Goal: Ask a question: Seek information or help from site administrators or community

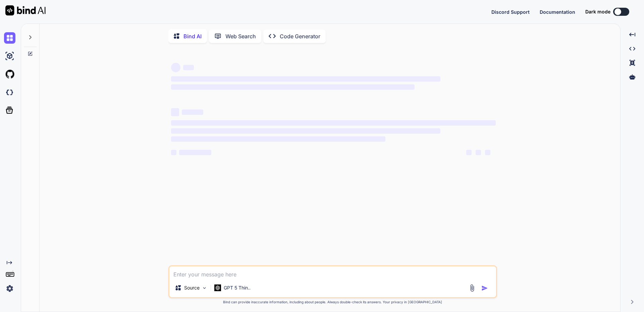
click at [34, 34] on div at bounding box center [30, 35] width 13 height 23
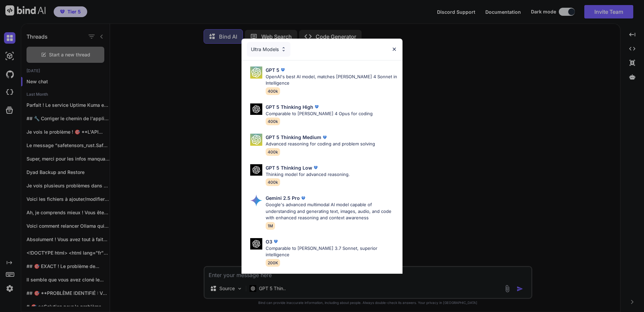
click at [77, 55] on div "Ultra Models GPT 5 OpenAI's best AI model, matches [PERSON_NAME] 4 Sonnet in In…" at bounding box center [322, 156] width 644 height 312
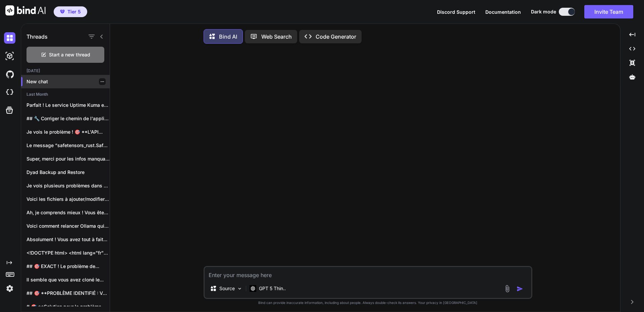
click at [46, 82] on p "New chat" at bounding box center [67, 81] width 83 height 7
click at [276, 287] on p "GPT 5 Thin.." at bounding box center [272, 288] width 27 height 7
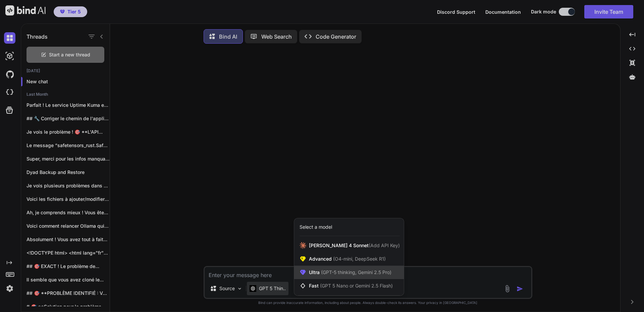
click at [368, 270] on span "Ultra (GPT-5 thinking, Gemini 2.5 Pro)" at bounding box center [350, 272] width 83 height 7
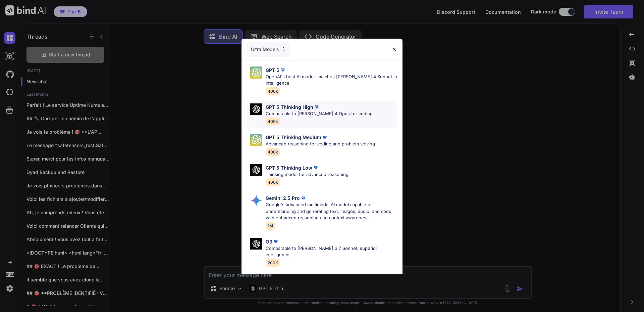
click at [316, 112] on p "Comparable to [PERSON_NAME] 4 Opus for coding" at bounding box center [319, 113] width 107 height 7
type textarea "x"
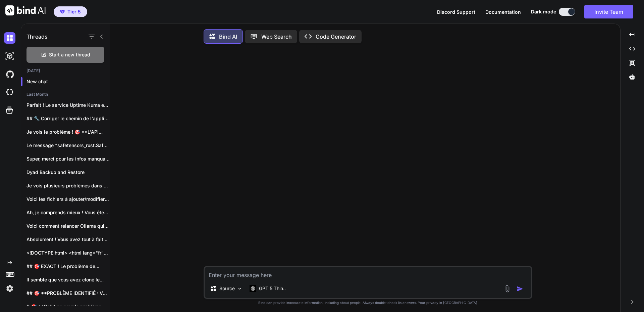
click at [265, 275] on textarea at bounding box center [368, 273] width 327 height 12
type textarea "A"
type textarea "x"
type textarea "An"
type textarea "x"
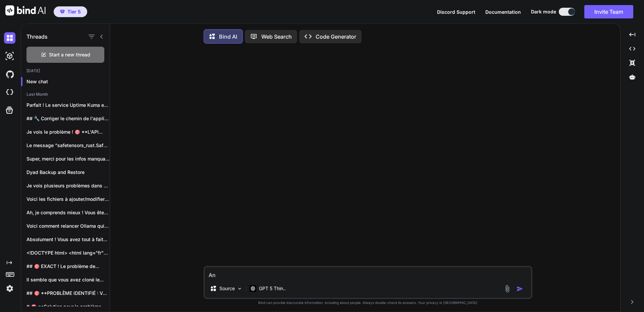
type textarea "Ana"
type textarea "x"
type textarea "Anal"
type textarea "x"
type textarea "Analy"
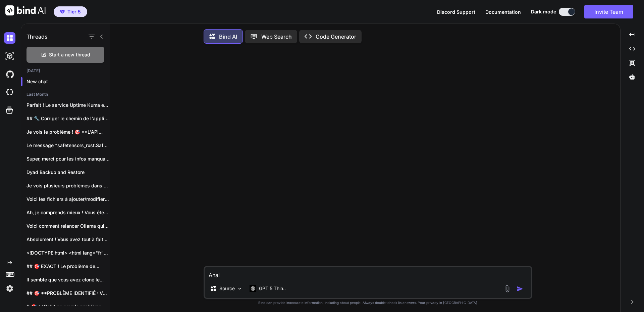
type textarea "x"
type textarea "Analys"
type textarea "x"
type textarea "Analyse"
type textarea "x"
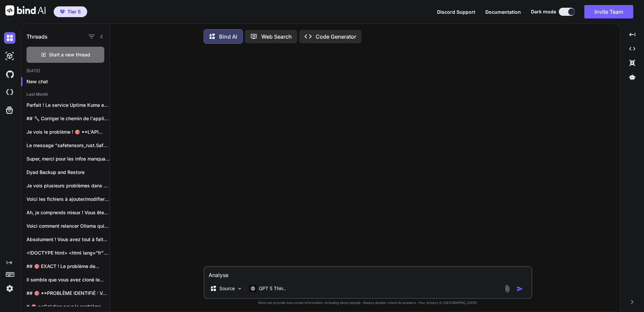
type textarea "Analyse"
type textarea "x"
type textarea "Analyse t"
type textarea "x"
type textarea "Analyse"
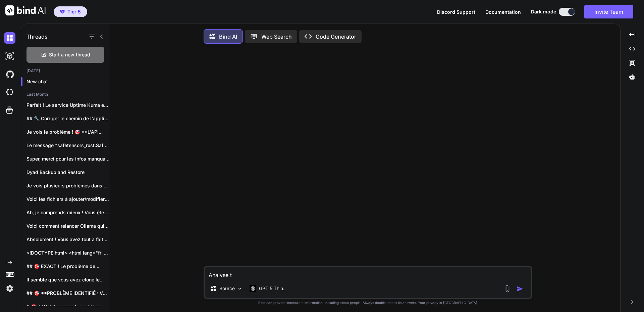
type textarea "x"
type textarea "Analyse c"
type textarea "x"
type textarea "Analyse ch"
type textarea "x"
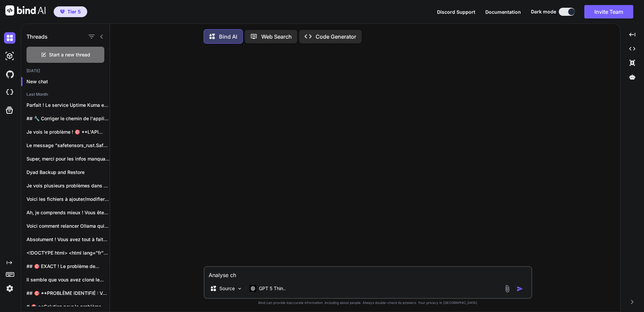
type textarea "Analyse che"
type textarea "x"
type textarea "Analyse che"
type textarea "x"
type textarea "Analyse che"
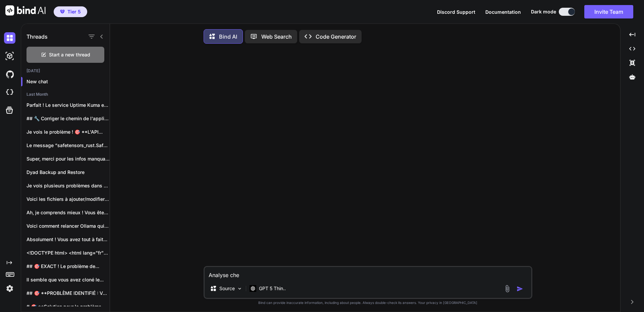
type textarea "x"
type textarea "Analyse ch"
type textarea "x"
type textarea "Analyse c"
type textarea "x"
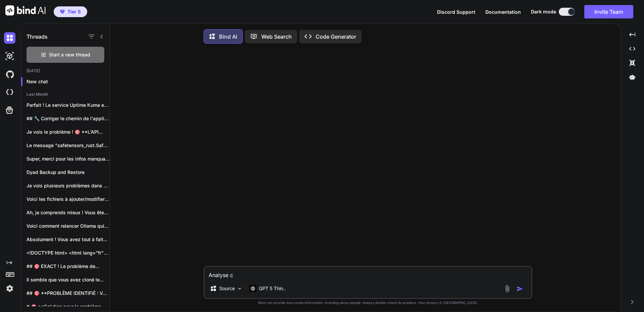
type textarea "Analyse ce"
type textarea "x"
type textarea "Analyse ce"
type textarea "x"
type textarea "Analyse ce c"
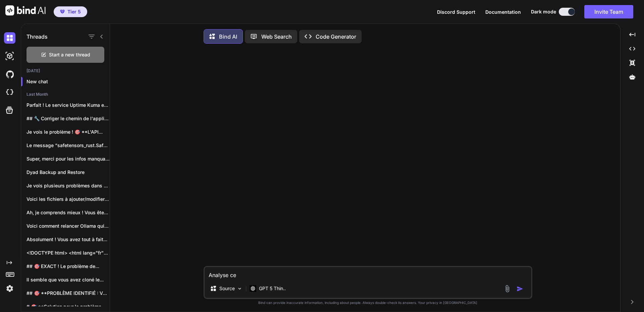
type textarea "x"
type textarea "Analyse ce co"
type textarea "x"
type textarea "Analyse ce cod"
type textarea "x"
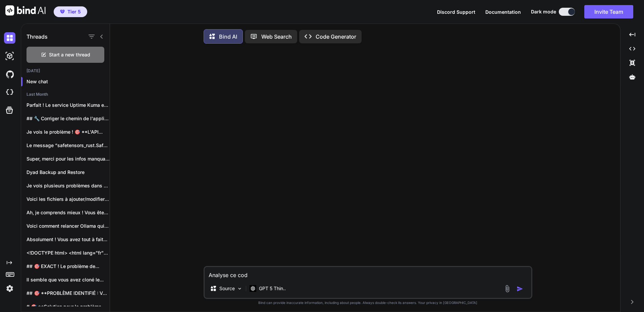
type textarea "Analyse ce code"
type textarea "x"
type textarea "Analyse ce code"
type textarea "x"
type textarea "Analyse ce code e"
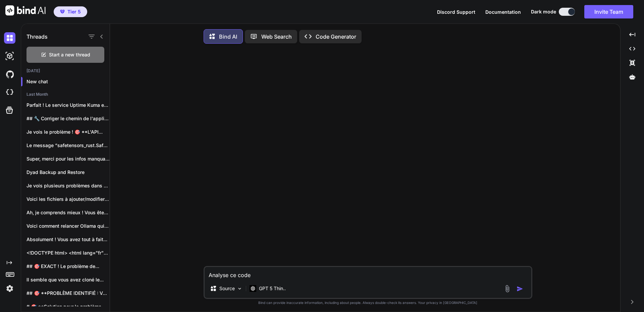
type textarea "x"
type textarea "Analyse ce code et"
type textarea "x"
type textarea "Analyse ce code et"
type textarea "x"
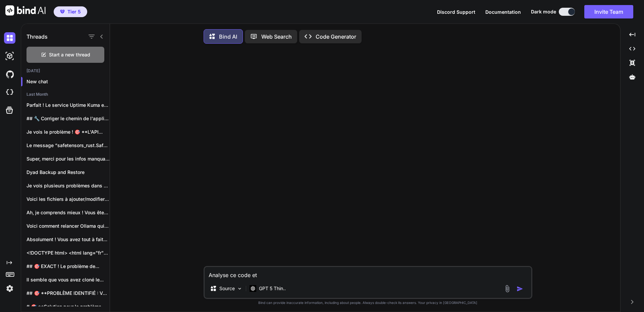
type textarea "Analyse ce code et p"
type textarea "x"
type textarea "Analyse ce code et"
type textarea "x"
type textarea "Analyse ce code et r"
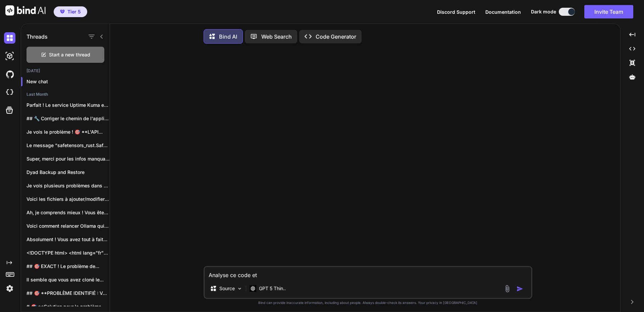
type textarea "x"
type textarea "Analyse ce code et re"
type textarea "x"
type textarea "Analyse ce code et rep"
type textarea "x"
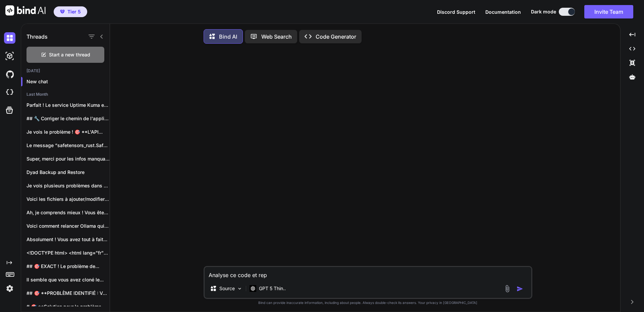
type textarea "Analyse ce code et repr"
type textarea "x"
type textarea "Analyse ce code et repre"
type textarea "x"
type textarea "Analyse ce code et repren"
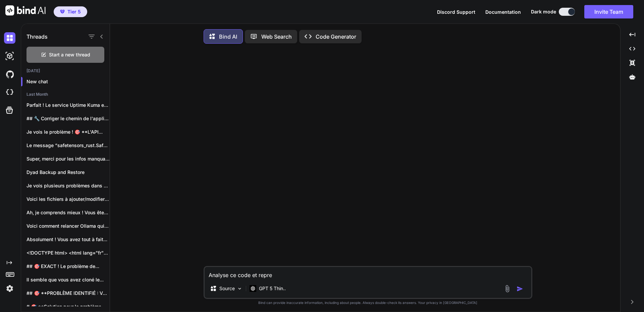
type textarea "x"
type textarea "Analyse ce code et reprend"
type textarea "x"
type textarea "Analyse ce code et repren"
type textarea "x"
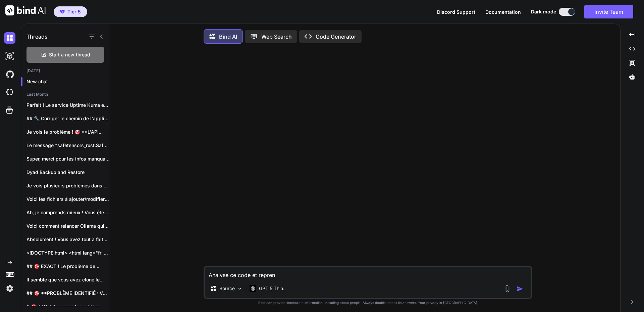
type textarea "Analyse ce code et reprend"
type textarea "x"
type textarea "Analyse ce code et reprend"
type textarea "x"
type textarea "Analyse ce code et reprend t"
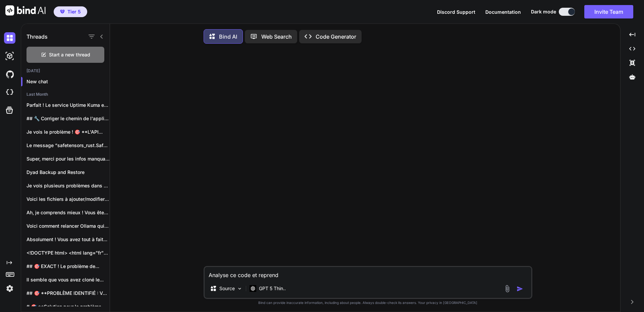
type textarea "x"
type textarea "Analyse ce code et reprend to"
type textarea "x"
type textarea "Analyse ce code et reprend tou"
type textarea "x"
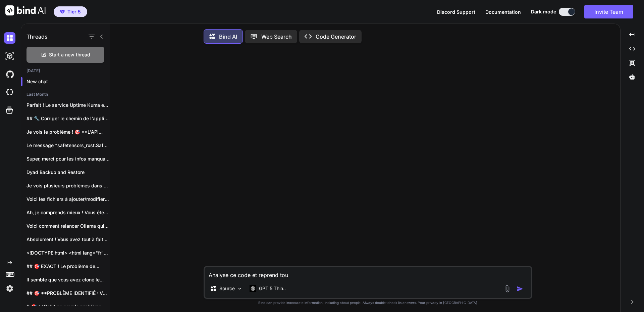
type textarea "Analyse ce code et reprend tout"
type textarea "x"
type textarea "Analyse ce code et reprend toute"
type textarea "x"
type textarea "Analyse ce code et reprend toutes"
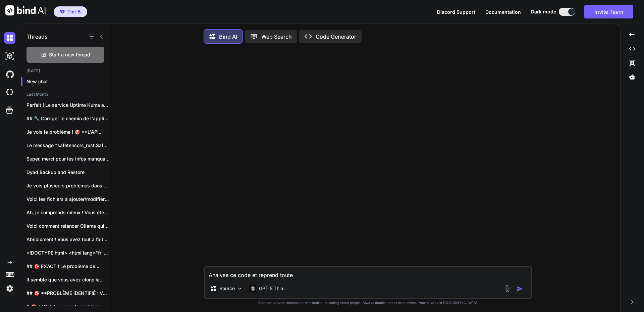
type textarea "x"
type textarea "Analyse ce code et reprend toutes"
type textarea "x"
type textarea "Analyse ce code et reprend toutes l"
type textarea "x"
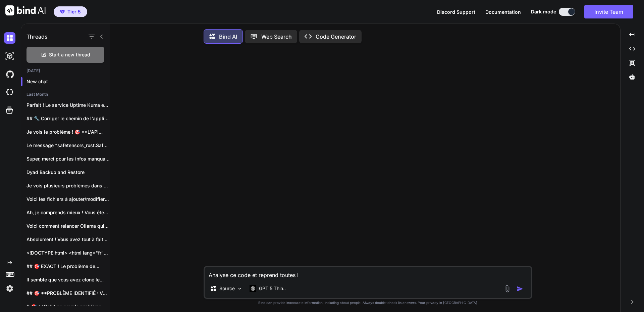
type textarea "Analyse ce code et reprend toutes le"
type textarea "x"
type textarea "Analyse ce code et reprend toutes les"
type textarea "x"
type textarea "Analyse ce code et reprend toutes les"
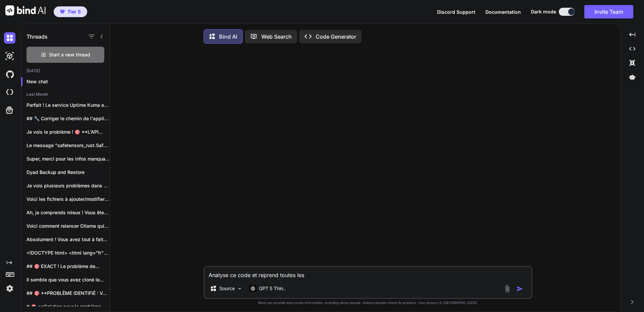
type textarea "x"
type textarea "Analyse ce code et reprend toutes les i"
type textarea "x"
type textarea "Analyse ce code et reprend toutes les in"
type textarea "x"
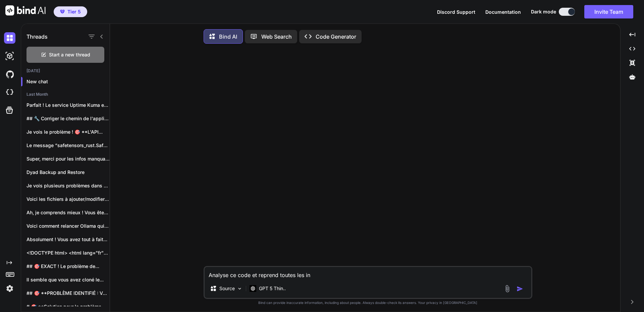
type textarea "Analyse ce code et reprend toutes les inf"
type textarea "x"
type textarea "Analyse ce code et reprend toutes les info"
type textarea "x"
type textarea "Analyse ce code et reprend toutes les infor"
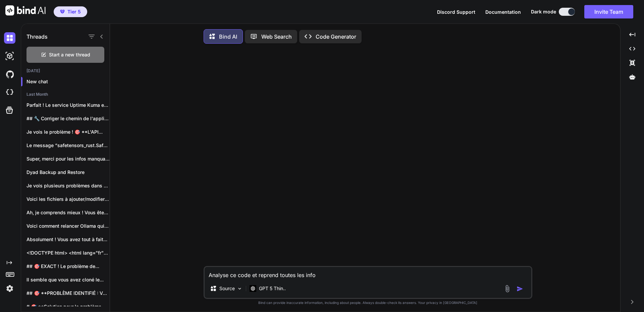
type textarea "x"
type textarea "Analyse ce code et reprend toutes les inform"
type textarea "x"
type textarea "Analyse ce code et reprend toutes les informa"
type textarea "x"
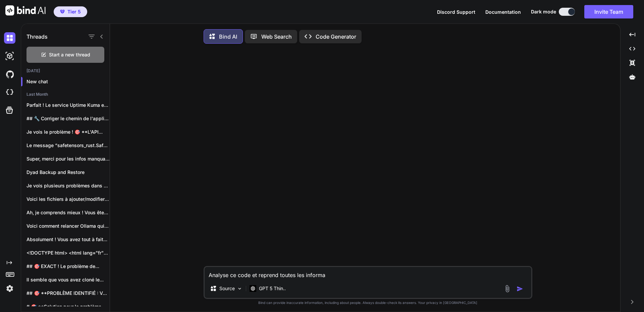
type textarea "Analyse ce code et reprend toutes les informat"
type textarea "x"
type textarea "Analyse ce code et reprend toutes les informati"
type textarea "x"
type textarea "Analyse ce code et reprend toutes les informatio"
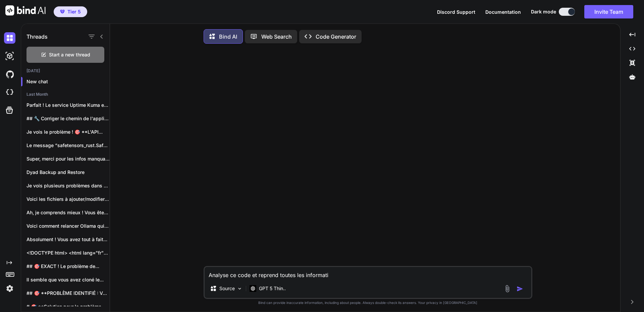
type textarea "x"
type textarea "Analyse ce code et reprend toutes les information"
type textarea "x"
type textarea "Analyse ce code et reprend toutes les information"
type textarea "x"
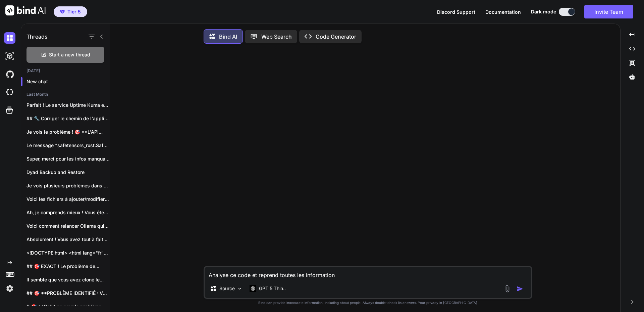
type textarea "Analyse ce code et reprend toutes les information p"
type textarea "x"
type textarea "Analyse ce code et reprend toutes les information po"
type textarea "x"
type textarea "Analyse ce code et reprend toutes les information pou"
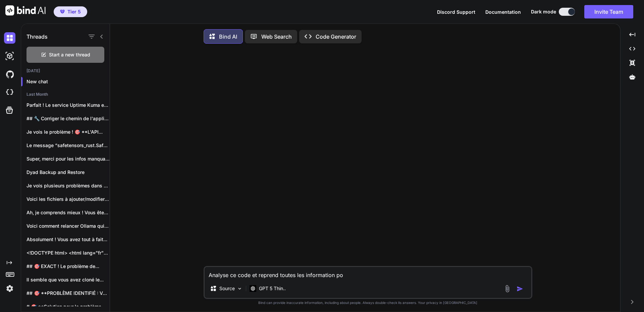
type textarea "x"
type textarea "Analyse ce code et reprend toutes les information pour"
type textarea "x"
type textarea "Analyse ce code et reprend toutes les information pour"
type textarea "x"
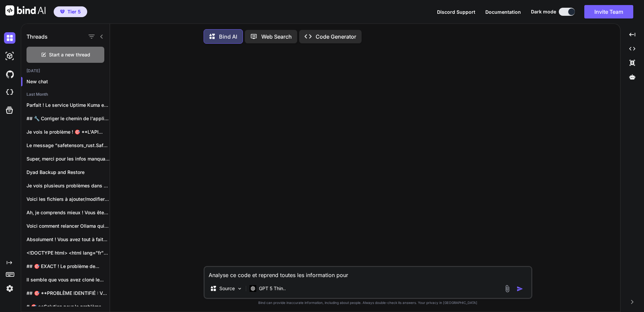
type textarea "Analyse ce code et reprend toutes les information pour c"
type textarea "x"
type textarea "Analyse ce code et reprend toutes les information pour cr"
type textarea "x"
type textarea "Analyse ce code et reprend toutes les information pour cré"
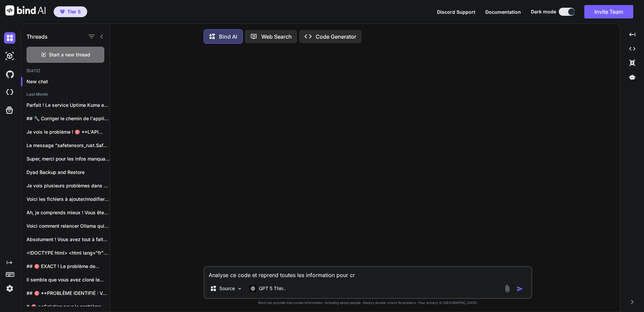
type textarea "x"
type textarea "Analyse ce code et reprend toutes les information pour créé"
type textarea "x"
type textarea "Analyse ce code et reprend toutes les information pour créé"
type textarea "x"
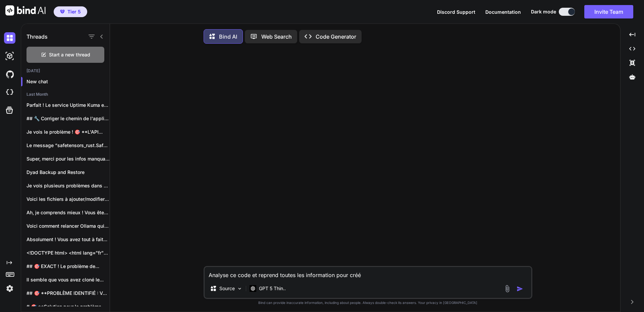
type textarea "Analyse ce code et reprend toutes les information pour créé l"
type textarea "x"
type textarea "Analyse ce code et reprend toutes les information pour créé la"
type textarea "x"
type textarea "Analyse ce code et reprend toutes les information pour créé la"
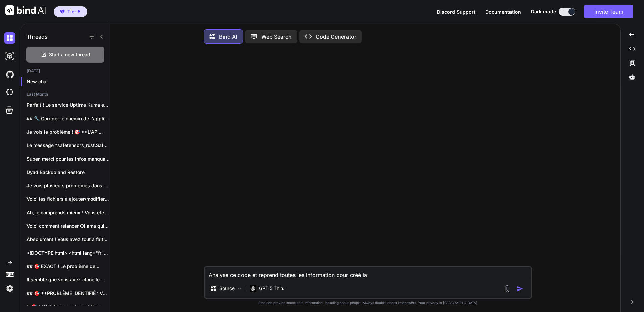
type textarea "x"
type textarea "Analyse ce code et reprend toutes les information pour créé la p"
type textarea "x"
type textarea "Analyse ce code et reprend toutes les information pour créé la pa"
type textarea "x"
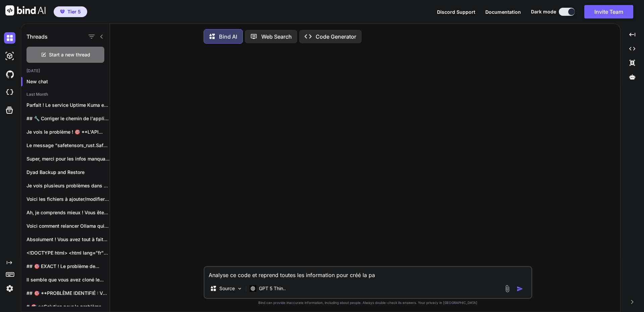
type textarea "Analyse ce code et reprend toutes les information pour créé la pag"
type textarea "x"
type textarea "Analyse ce code et reprend toutes les information pour créé la page"
type textarea "x"
type textarea "Analyse ce code et reprend toutes les information pour créé la page"
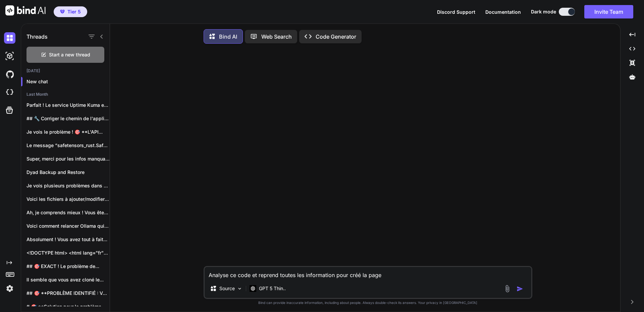
type textarea "x"
type textarea "Analyse ce code et reprend toutes les information pour créé la page e"
type textarea "x"
type textarea "Analyse ce code et reprend toutes les information pour créé la page en"
type textarea "x"
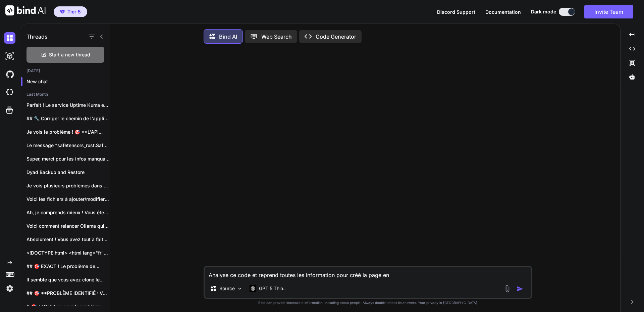
type textarea "Analyse ce code et reprend toutes les information pour créé la page en"
type textarea "x"
type textarea "Analyse ce code et reprend toutes les information pour créé la page en a"
type textarea "x"
type textarea "Analyse ce code et reprend toutes les information pour créé la page en aj"
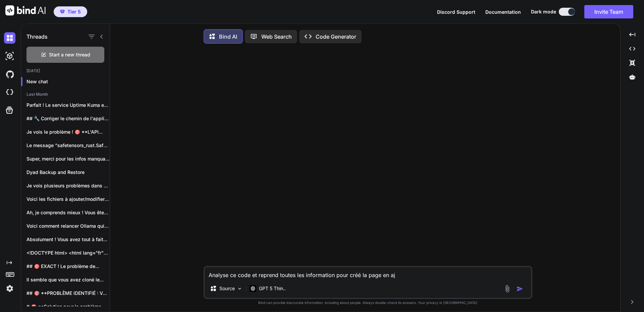
type textarea "x"
type textarea "Analyse ce code et reprend toutes les information pour créé la page en ajo"
type textarea "x"
type textarea "Analyse ce code et reprend toutes les information pour créé la page en ajou"
type textarea "x"
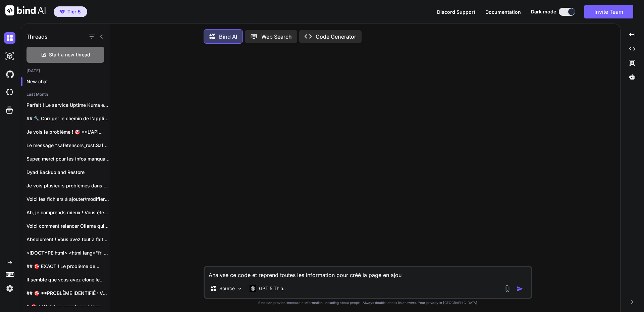
type textarea "Analyse ce code et reprend toutes les information pour créé la page en ajout"
type textarea "x"
type textarea "Analyse ce code et reprend toutes les information pour créé la page en ajouta"
type textarea "x"
type textarea "Analyse ce code et reprend toutes les information pour créé la page en ajoutan"
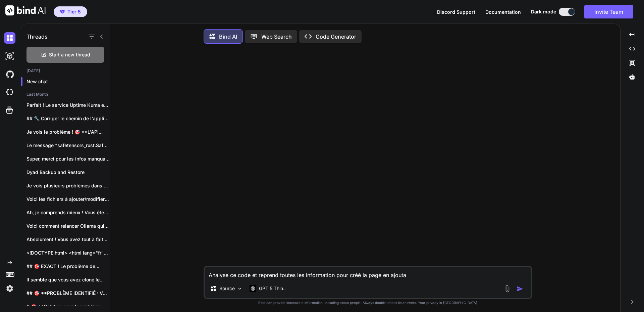
type textarea "x"
type textarea "Analyse ce code et reprend toutes les information pour créé la page en ajoutant"
type textarea "x"
type textarea "Analyse ce code et reprend toutes les information pour créé la page en ajoutant"
type textarea "x"
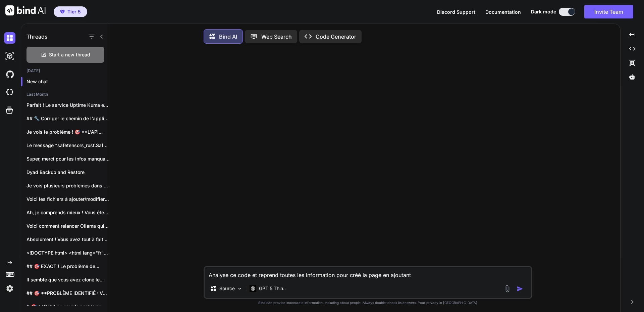
type textarea "Analyse ce code et reprend toutes les information pour créé la page en ajoutant…"
type textarea "x"
type textarea "Analyse ce code et reprend toutes les information pour créé la page en ajoutant…"
type textarea "x"
type textarea "Analyse ce code et reprend toutes les information pour créé la page en ajoutant…"
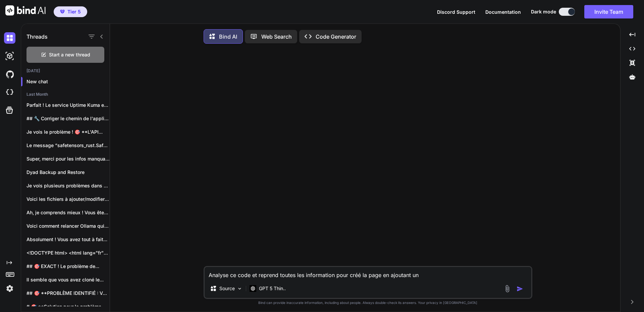
type textarea "x"
type textarea "Analyse ce code et reprend toutes les information pour créé la page en ajoutant…"
type textarea "x"
type textarea "Analyse ce code et reprend toutes les information pour créé la page en ajoutant…"
type textarea "x"
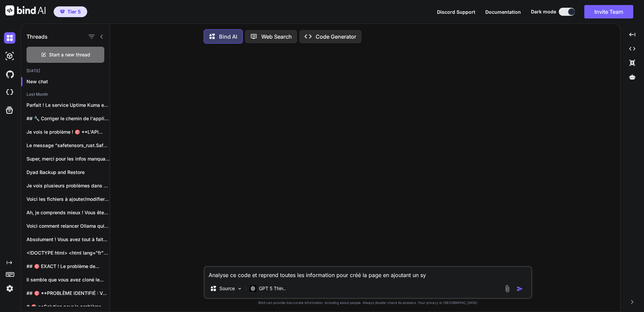
type textarea "Analyse ce code et reprend toutes les information pour créé la page en ajoutant…"
type textarea "x"
type textarea "Analyse ce code et reprend toutes les information pour créé la page en ajoutant…"
type textarea "x"
type textarea "Analyse ce code et reprend toutes les information pour créé la page en ajoutant…"
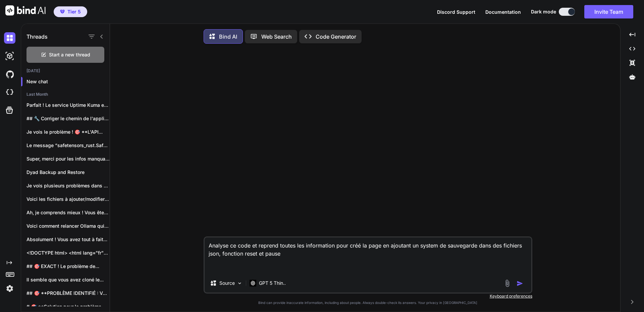
paste textarea "[URL][DOMAIN_NAME]"
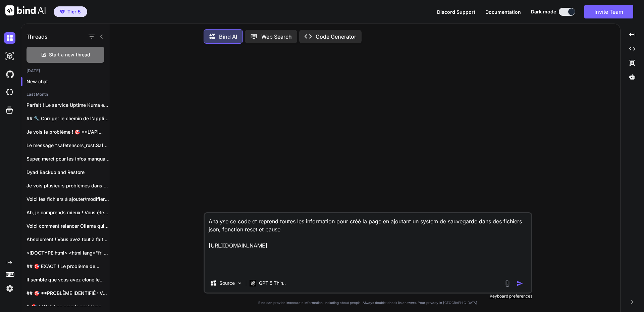
paste textarea "<!LOREMIP dolo> <sita cons="ad"> <elit> <sedd eiusmod="TEM-1"> <inci utla="etdo…"
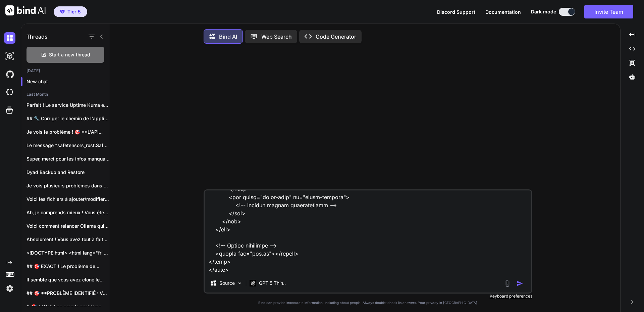
scroll to position [3205, 0]
paste textarea "// Loremipsumdol sit ametC©ad el sedd eiusm TEMPO_INCIDI = { utlab: [ { et: "DO…"
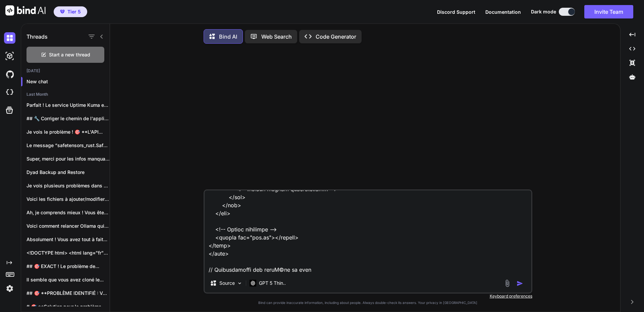
scroll to position [13645, 0]
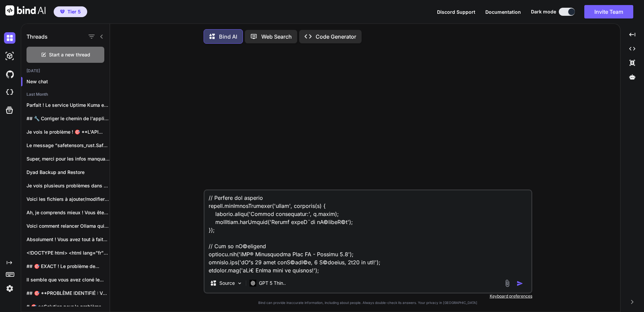
click at [521, 284] on img "button" at bounding box center [520, 283] width 7 height 7
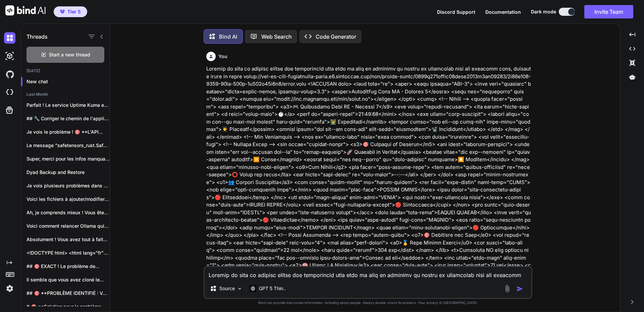
scroll to position [3, 0]
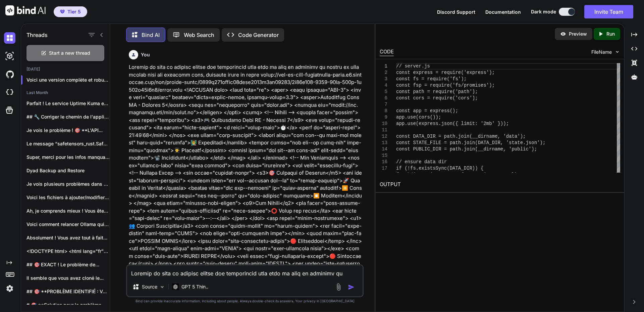
click at [577, 35] on p "Preview" at bounding box center [578, 34] width 18 height 7
click at [609, 35] on p "Run" at bounding box center [610, 34] width 8 height 7
click at [604, 33] on icon "Created with Pixso." at bounding box center [602, 34] width 9 height 6
click at [414, 98] on div "// ensure data dir if (!fs.existsSync(DATA_DIR)) { fs.mkdirSync(DATA_DIR, { rec…" at bounding box center [508, 318] width 224 height 510
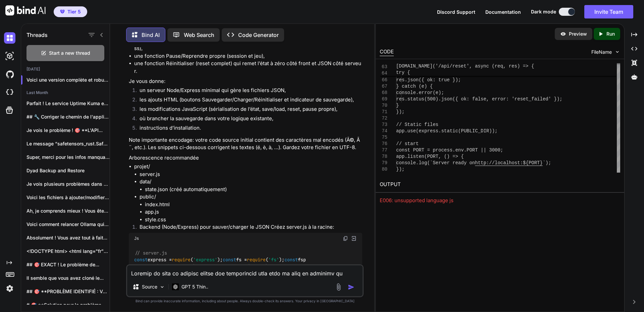
scroll to position [4079, 0]
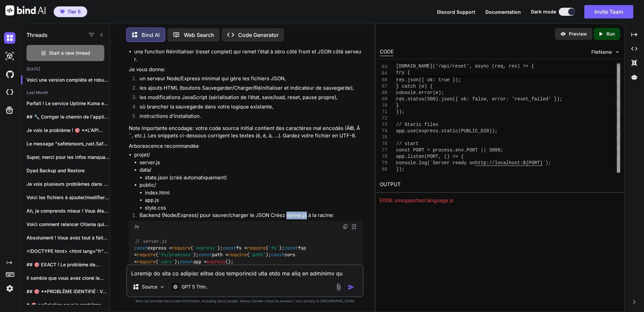
drag, startPoint x: 286, startPoint y: 169, endPoint x: 306, endPoint y: 167, distance: 19.6
click at [306, 211] on li "Backend (Node/Express) pour sauver/charger le JSON Créez server.js à la racine:" at bounding box center [248, 215] width 228 height 9
copy li "server.js"
click at [346, 224] on img at bounding box center [345, 226] width 5 height 5
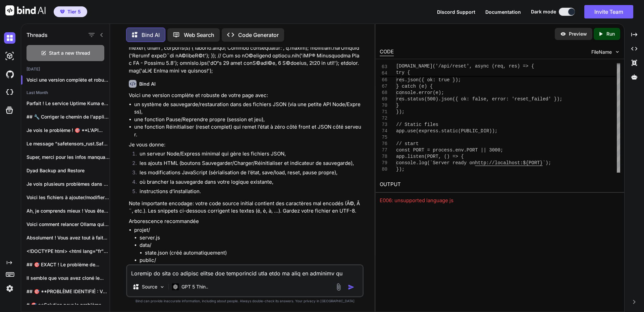
scroll to position [4012, 0]
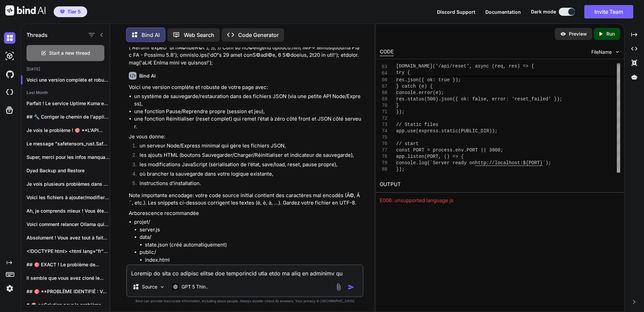
click at [144, 233] on li "data/ state.json (créé automatiquement)" at bounding box center [251, 240] width 223 height 15
copy li "data"
click at [149, 248] on li "public/ index.html app.js style.css" at bounding box center [251, 263] width 223 height 30
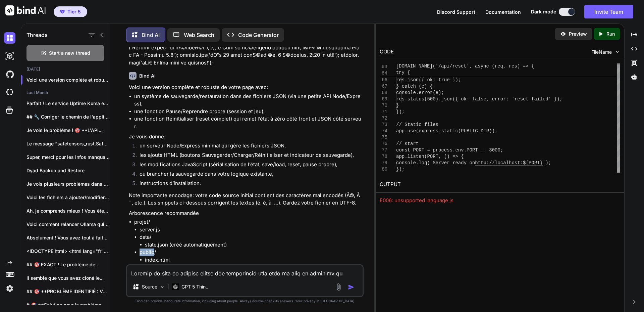
copy li "public"
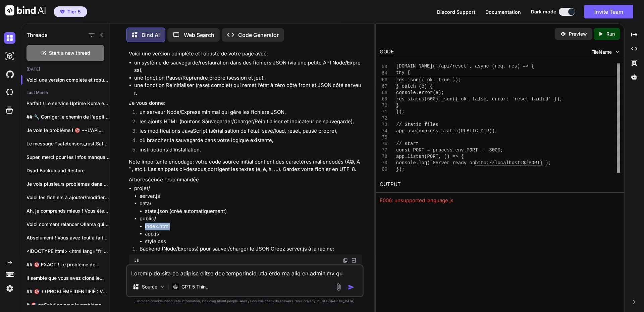
drag, startPoint x: 145, startPoint y: 180, endPoint x: 175, endPoint y: 179, distance: 30.9
click at [175, 222] on ul "index.html app.js style.css" at bounding box center [251, 233] width 223 height 23
copy li "index.html"
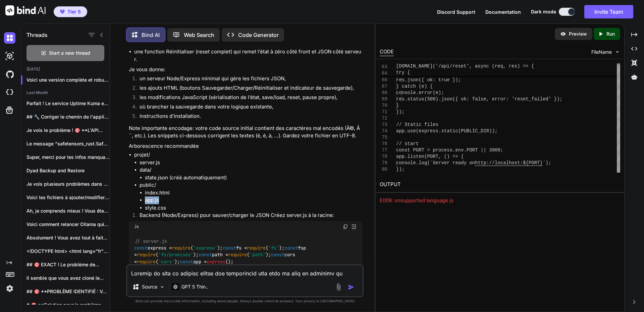
drag, startPoint x: 146, startPoint y: 156, endPoint x: 173, endPoint y: 155, distance: 27.5
click at [173, 196] on li "app.js" at bounding box center [253, 200] width 217 height 8
copy li "app.js"
drag, startPoint x: 146, startPoint y: 162, endPoint x: 184, endPoint y: 161, distance: 37.9
click at [184, 204] on li "style.css" at bounding box center [253, 208] width 217 height 8
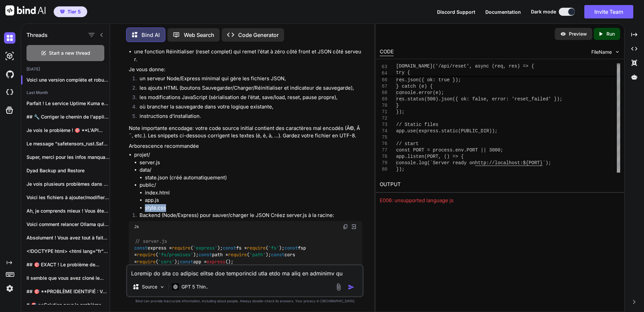
copy li "style.css"
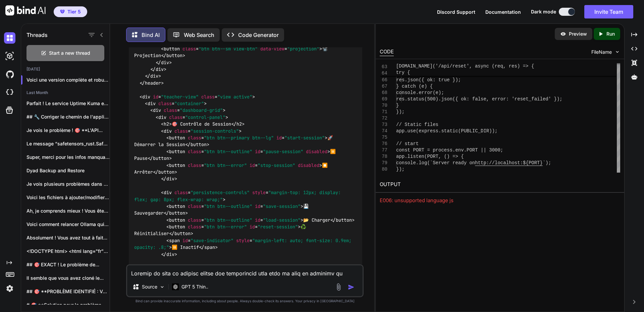
scroll to position [4716, 0]
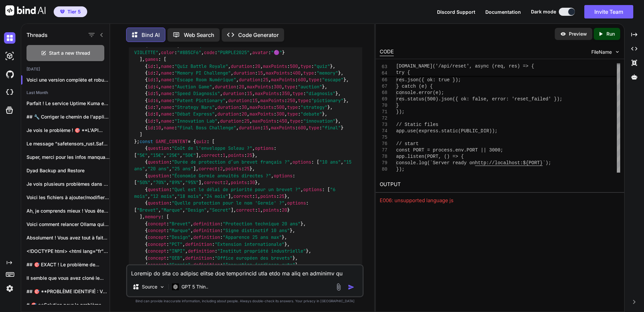
scroll to position [5387, 0]
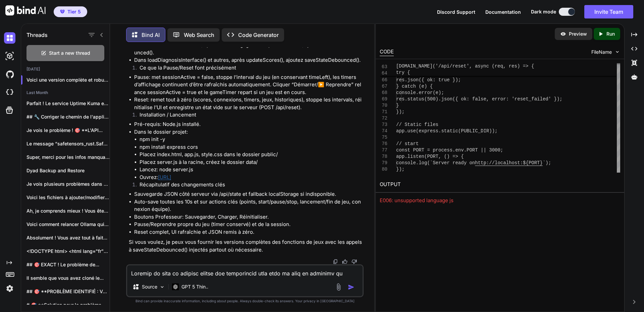
scroll to position [11659, 0]
drag, startPoint x: 141, startPoint y: 173, endPoint x: 176, endPoint y: 172, distance: 35.6
click at [176, 143] on li "npm init -y" at bounding box center [251, 140] width 223 height 8
copy li "npm init -y"
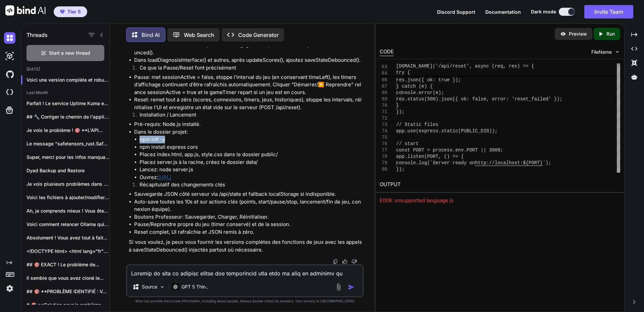
copy li "npm init -y"
click at [155, 273] on textarea at bounding box center [244, 271] width 235 height 12
paste textarea "PS E:\sites\uco_12\public\session-4-jeux> dir Directory: E:\sites\uco_12\public…"
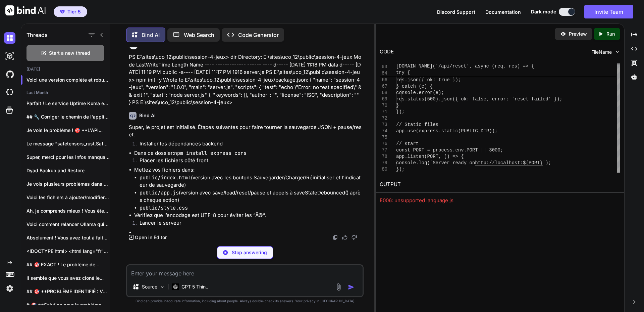
scroll to position [11910, 0]
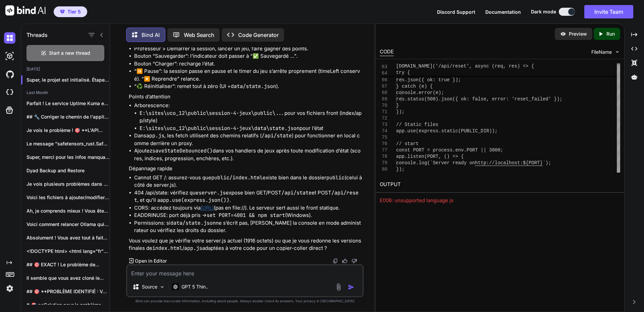
drag, startPoint x: 176, startPoint y: 163, endPoint x: 250, endPoint y: 161, distance: 73.5
copy code "npm install express cors"
drag, startPoint x: 135, startPoint y: 241, endPoint x: 172, endPoint y: 242, distance: 37.6
click at [172, 4] on li "npm start" at bounding box center [248, 0] width 228 height 8
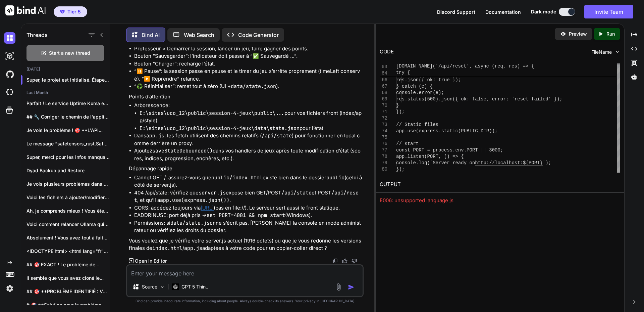
copy code "npm start"
click at [187, 268] on textarea at bounding box center [244, 271] width 235 height 12
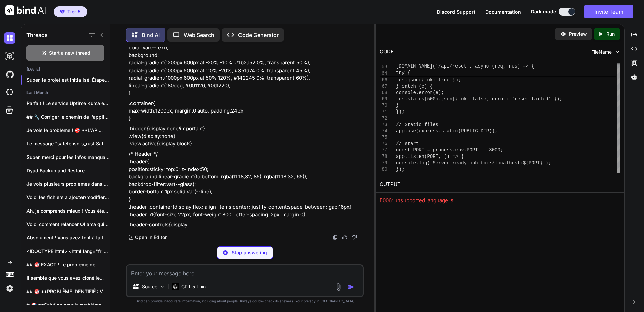
scroll to position [12364, 0]
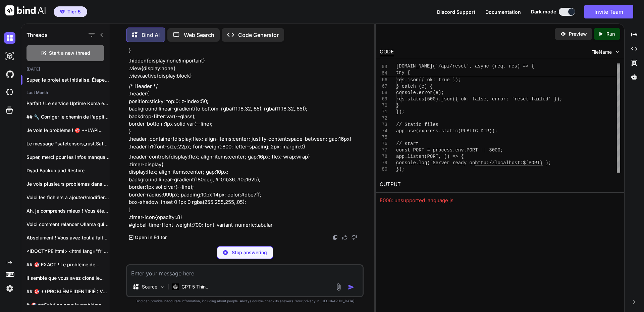
click at [243, 250] on p "Stop answering" at bounding box center [249, 252] width 35 height 7
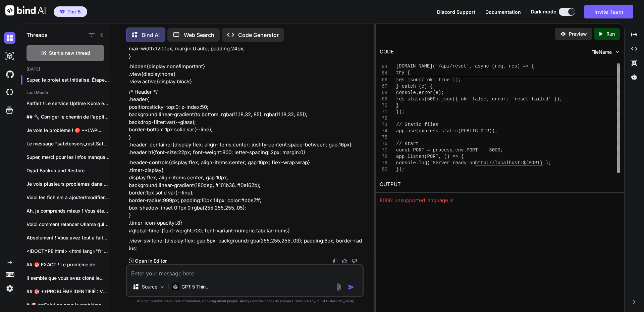
scroll to position [12532, 0]
click at [171, 270] on textarea at bounding box center [244, 271] width 235 height 12
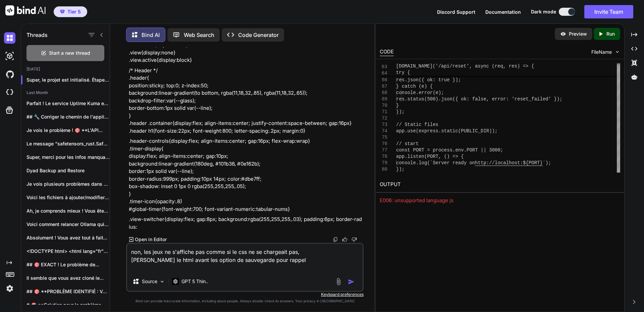
paste textarea "<lore ipsu="do"><sita> <cons adipisc="ELI-6"> <sedd eius="temporin" utlabor="et…"
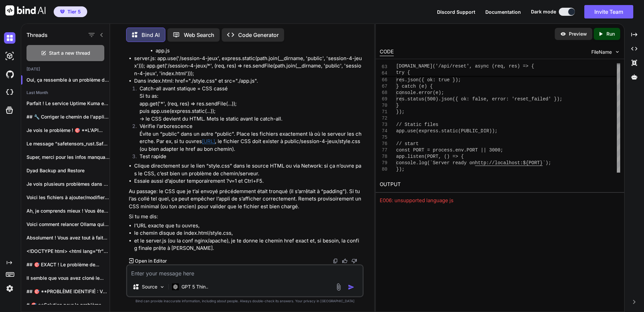
scroll to position [14563, 0]
click at [201, 271] on textarea at bounding box center [244, 271] width 235 height 12
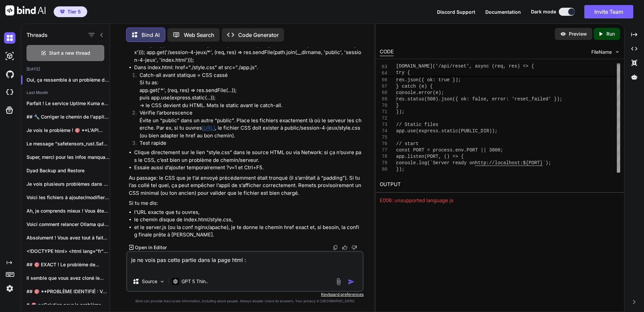
paste textarea "<lor ipsum="dolor-sitam"> <c1>🎯 Adipiscin eli Sedd</e1> <tem incid="utlab-etdo"…"
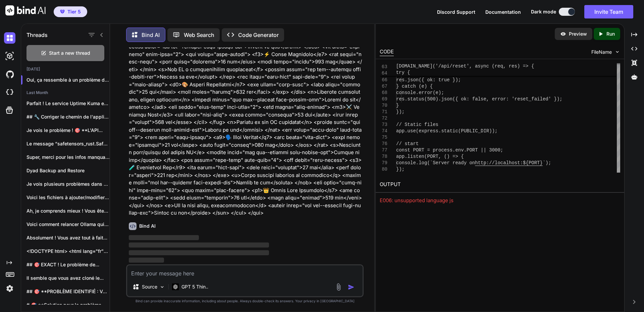
scroll to position [14913, 0]
click at [180, 272] on textarea at bounding box center [244, 271] width 235 height 12
paste textarea "<!-- Votre panel de sélection des jeux et scores restent identiques --> <!-- ..…"
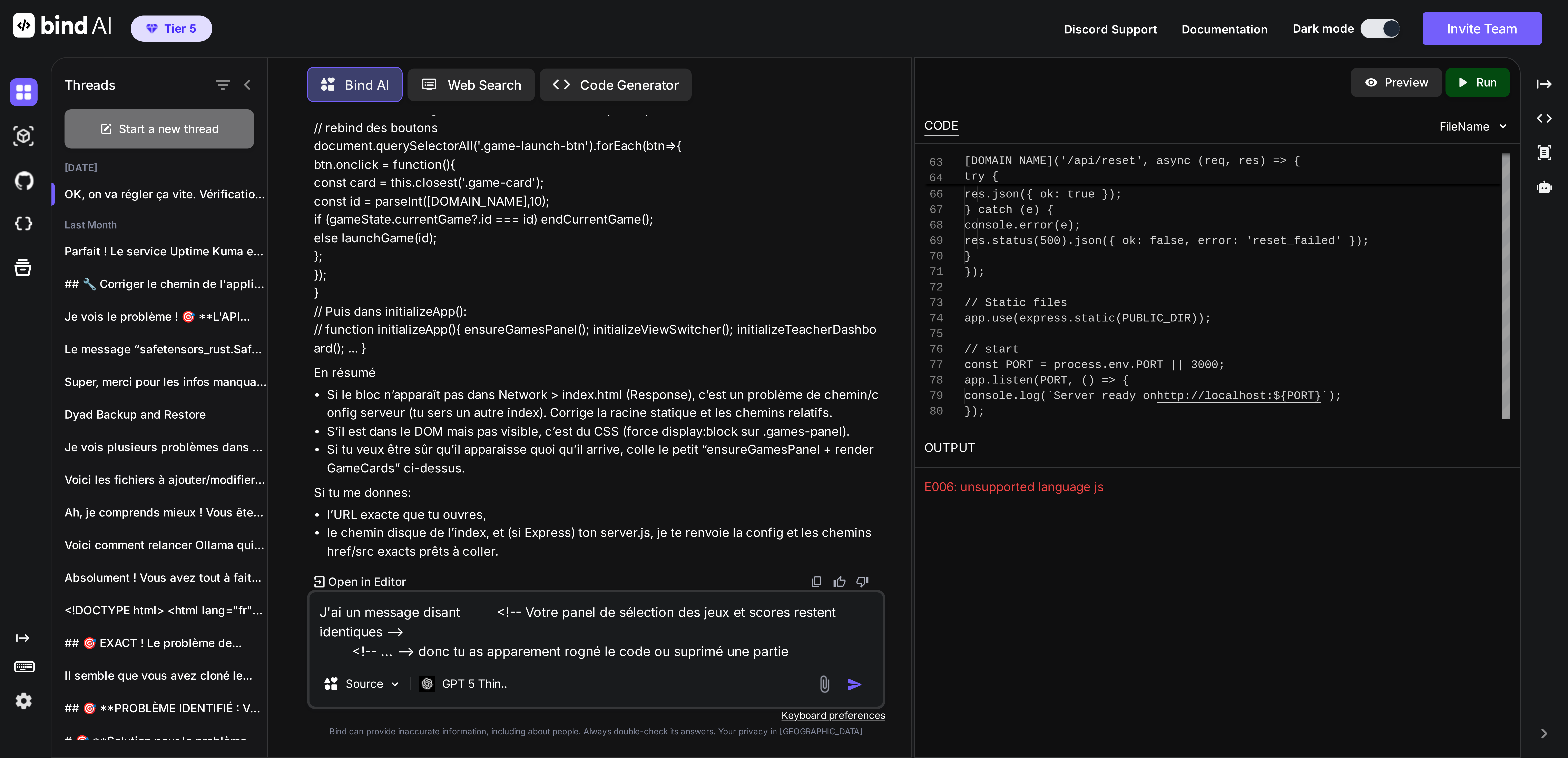
scroll to position [9499, 0]
click at [141, 152] on textarea "J'ai un message disant <!-- Votre panel de sélection des jeux et scores restent…" at bounding box center [149, 157] width 143 height 17
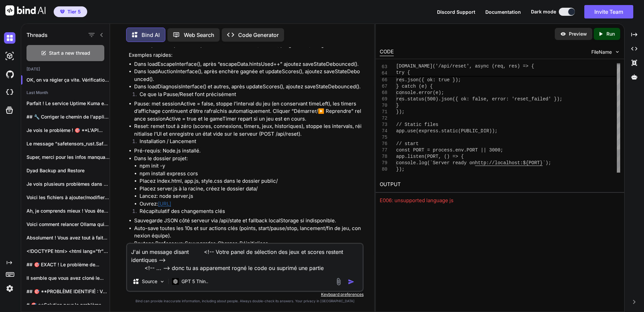
scroll to position [3, 0]
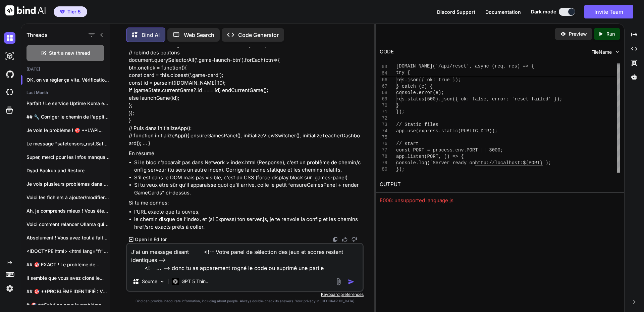
click at [251, 263] on textarea "J'ai un message disant <!-- Votre panel de sélection des jeux et scores restent…" at bounding box center [244, 258] width 235 height 28
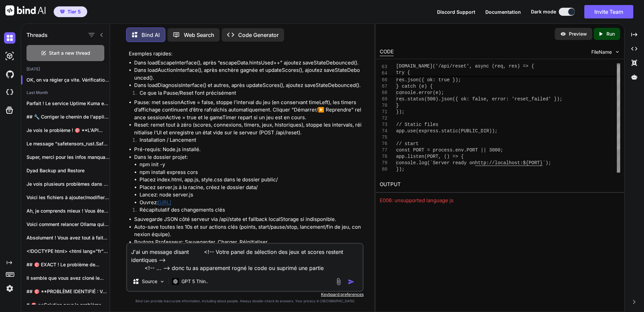
scroll to position [9251, 0]
click at [208, 279] on p "GPT 5 Thin.." at bounding box center [194, 281] width 27 height 7
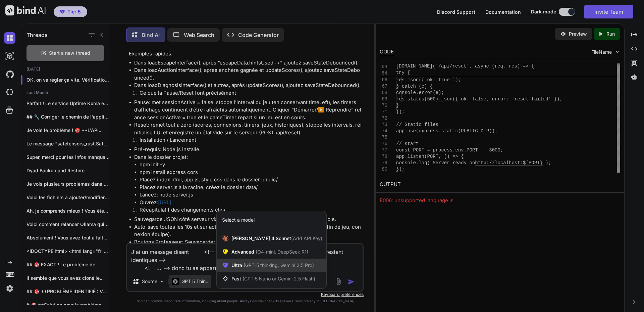
click at [268, 268] on span "Ultra (GPT-5 thinking, Gemini 2.5 Pro)" at bounding box center [272, 265] width 83 height 7
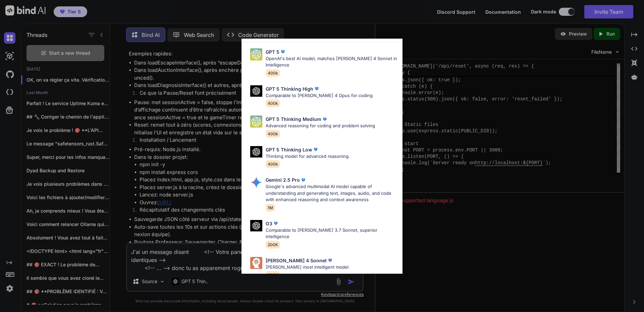
scroll to position [34, 0]
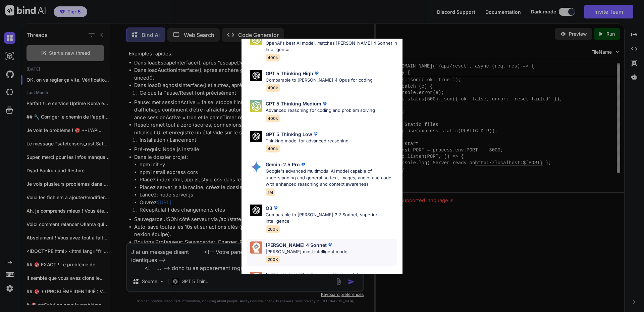
click at [295, 241] on p "[PERSON_NAME] 4 Sonnet" at bounding box center [296, 244] width 61 height 7
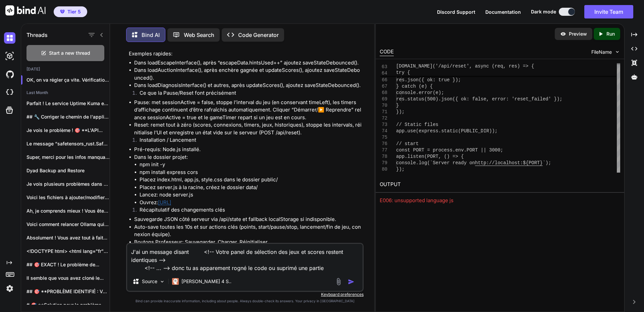
click at [231, 265] on textarea "J'ai un message disant <!-- Votre panel de sélection des jeux et scores restent…" at bounding box center [244, 258] width 235 height 28
paste textarea "<!LOREMIP dolo> <sita cons="ad"> <elit> <sedd eiusmod="TEM-8"> <inci utla="etdo…"
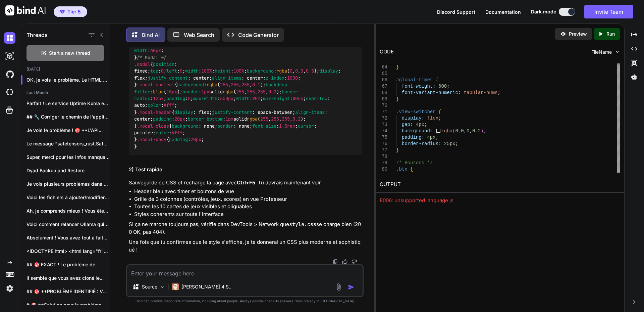
scroll to position [16754, 0]
click at [197, 268] on textarea at bounding box center [244, 271] width 235 height 12
paste textarea "Cannot GET /style.css"
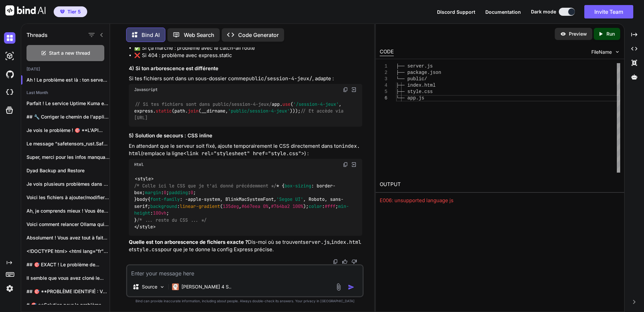
scroll to position [22243, 0]
click at [167, 269] on textarea at bounding box center [244, 271] width 235 height 12
paste textarea "// loremi.do sitam consect = adipisc('elitsed'); doeiu te = incidid('ut'); labo…"
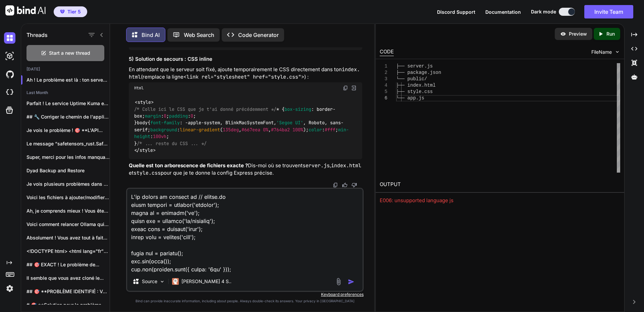
scroll to position [564, 0]
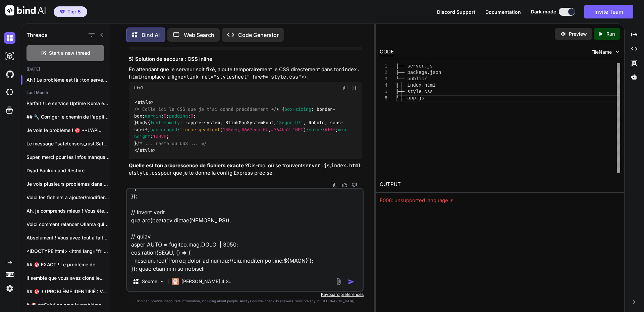
paste textarea "Cannot GET /style.css"
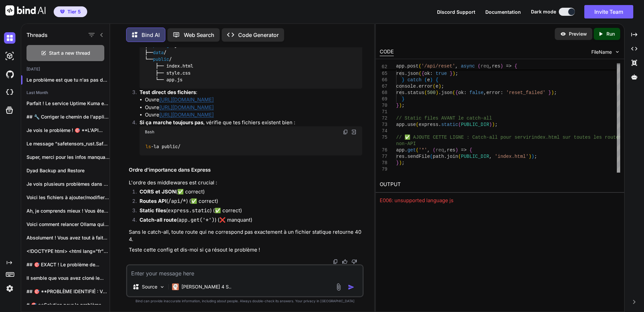
scroll to position [22576, 0]
drag, startPoint x: 174, startPoint y: 171, endPoint x: 190, endPoint y: 171, distance: 16.1
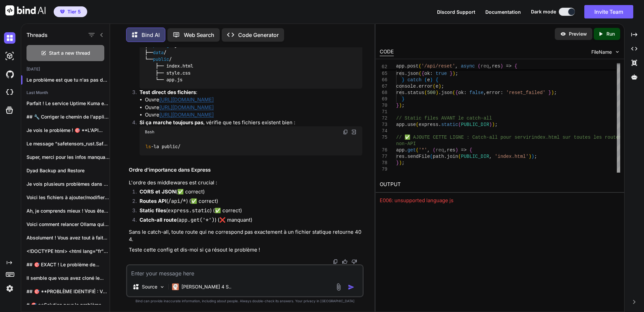
scroll to position [22643, 0]
drag, startPoint x: 178, startPoint y: 271, endPoint x: 217, endPoint y: 271, distance: 38.9
click at [178, 271] on textarea at bounding box center [244, 271] width 235 height 12
paste textarea "npm start > session-4-jeux@1.0.0 start > session-4-jeux@1.0.0 start > node serv…"
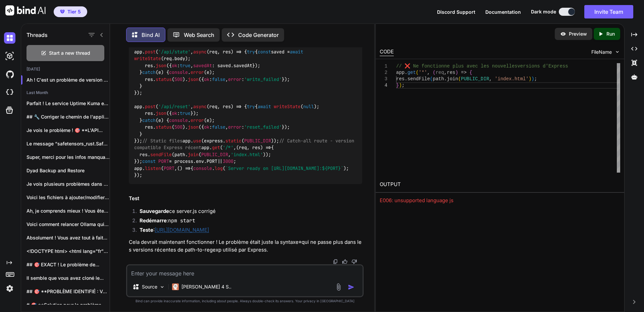
scroll to position [23884, 0]
drag, startPoint x: 196, startPoint y: 273, endPoint x: 206, endPoint y: 271, distance: 10.0
click at [196, 273] on textarea at bounding box center [244, 271] width 235 height 12
paste textarea "npm start > session-4-jeux@1.0.0 start > node server.js E:\sites\uco_12\public\…"
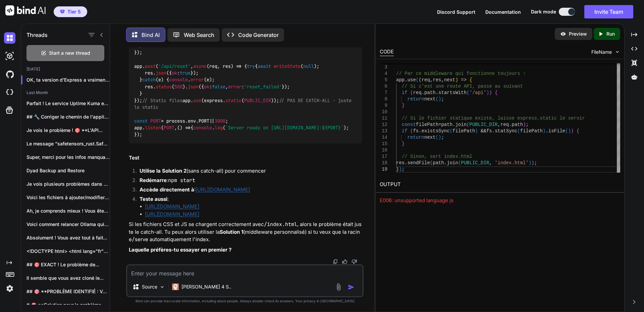
scroll to position [24865, 0]
click at [200, 274] on textarea at bounding box center [244, 271] width 235 height 12
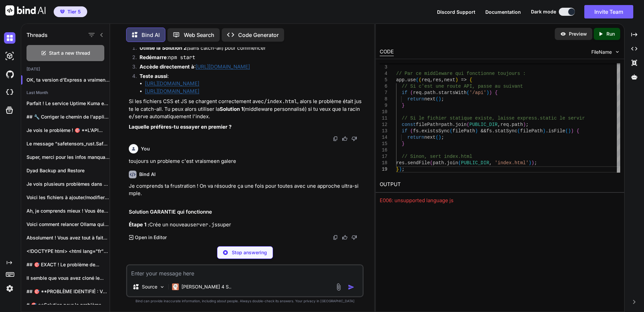
scroll to position [25612, 0]
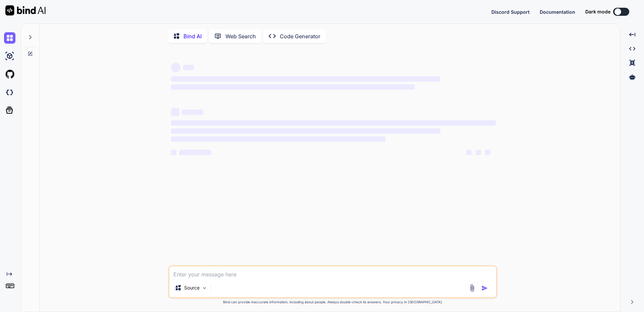
type textarea "x"
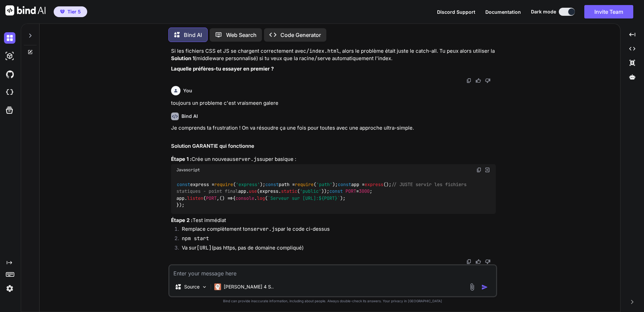
scroll to position [3797, 0]
click at [481, 167] on img at bounding box center [478, 169] width 5 height 5
drag, startPoint x: 213, startPoint y: 274, endPoint x: 224, endPoint y: 270, distance: 11.6
click at [213, 274] on textarea at bounding box center [332, 271] width 327 height 12
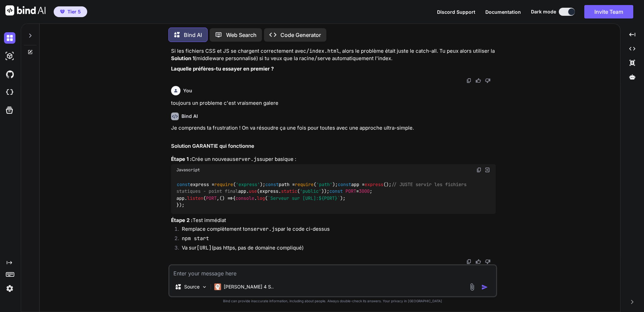
paste textarea "http://localhost:3000/style.css"
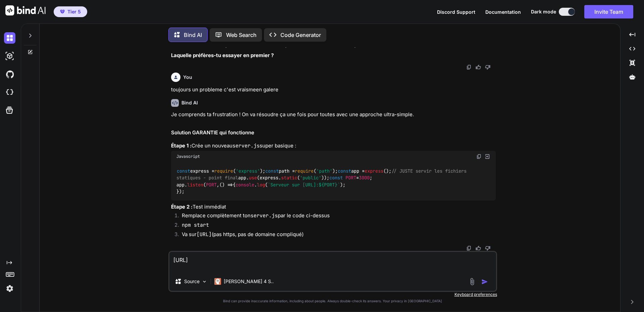
click at [202, 271] on textarea "http://localhost:3000/style.css" at bounding box center [332, 262] width 327 height 20
paste textarea "Cannot GET /style.css"
type textarea "http://localhost:3000/style.css Cannot GET /style.css"
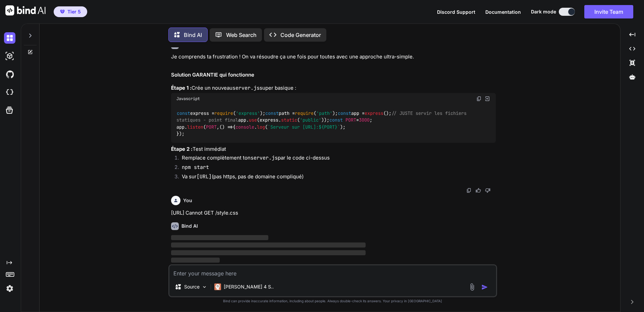
scroll to position [3886, 0]
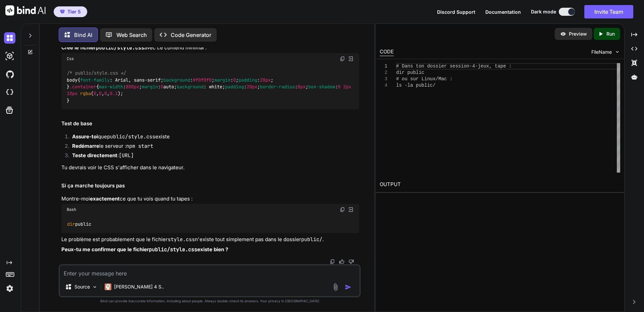
scroll to position [4050, 0]
click at [171, 277] on div "Source Claude 4 S.." at bounding box center [210, 280] width 302 height 33
click at [126, 274] on textarea at bounding box center [210, 271] width 300 height 12
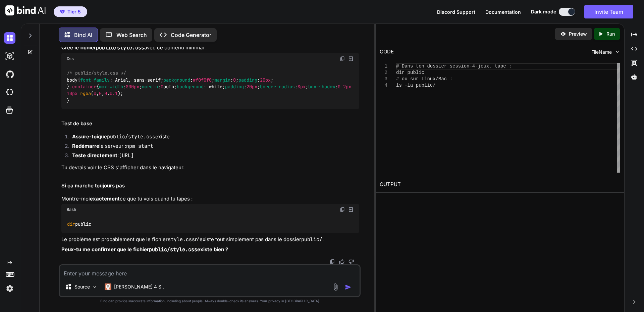
paste textarea "PS E:\sites\uco_12\public\session-4-jeux> # Dans ton dossier session-4-jeux, ta…"
type textarea "PS E:\sites\uco_12\public\session-4-jeux> # Dans ton dossier session-4-jeux, ta…"
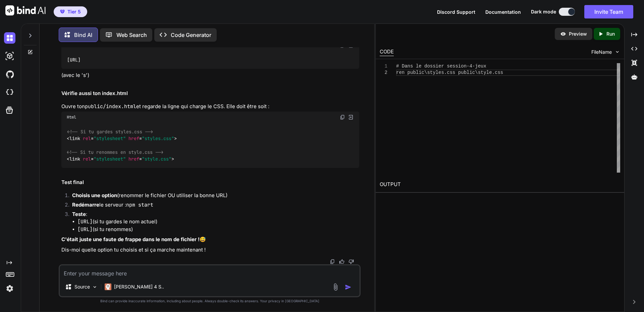
scroll to position [4165, 0]
click at [198, 161] on div "BINGO ! J'ai trouvé le problème ! 🎯 Ton fichier CSS s'appelle **styles.css** (a…" at bounding box center [210, 101] width 298 height 305
